Goal: Information Seeking & Learning: Learn about a topic

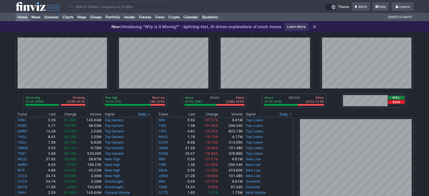
scroll to position [187, 0]
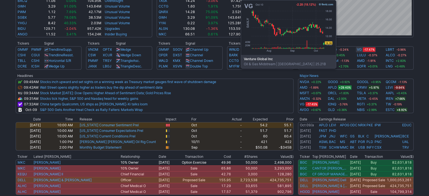
click at [361, 50] on link "VG" at bounding box center [359, 50] width 5 height 6
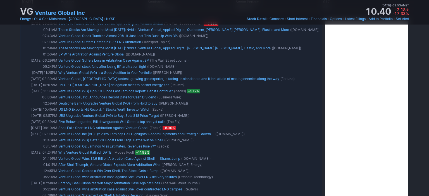
scroll to position [511, 0]
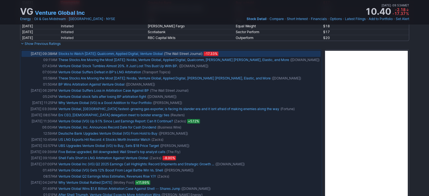
click at [140, 53] on link "Stocks to Watch Friday: Qualcomm, Applied Digital, Venture Global" at bounding box center [110, 54] width 105 height 4
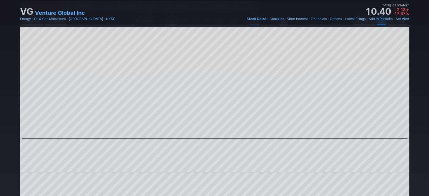
scroll to position [0, 0]
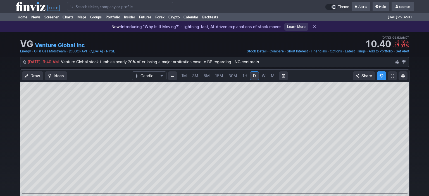
click at [87, 2] on input "Search" at bounding box center [120, 6] width 106 height 9
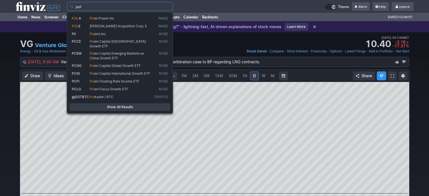
drag, startPoint x: 100, startPoint y: 6, endPoint x: 44, endPoint y: 5, distance: 56.5
click at [67, 7] on input "pol" at bounding box center [120, 6] width 106 height 9
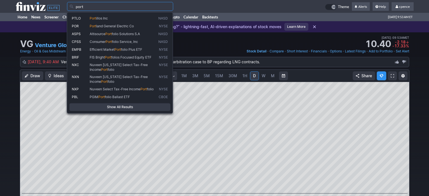
type input "PTLO"
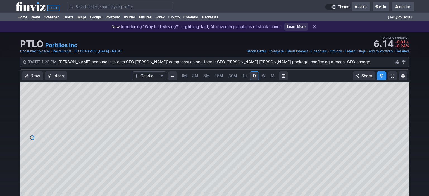
click at [138, 7] on input "Search" at bounding box center [120, 6] width 106 height 9
type input "b"
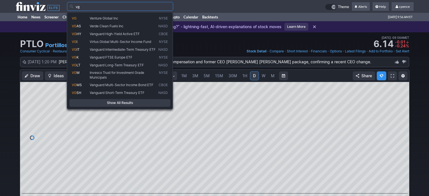
type input "vg"
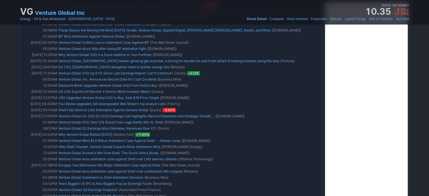
scroll to position [561, 0]
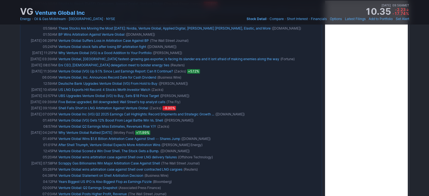
drag, startPoint x: 417, startPoint y: 140, endPoint x: 416, endPoint y: 144, distance: 4.3
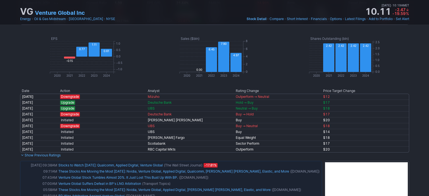
scroll to position [0, 0]
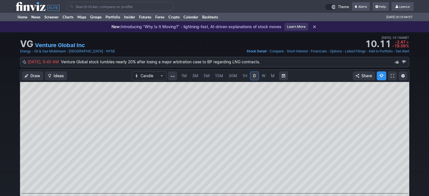
click at [43, 5] on icon at bounding box center [38, 6] width 44 height 9
